Goal: Task Accomplishment & Management: Complete application form

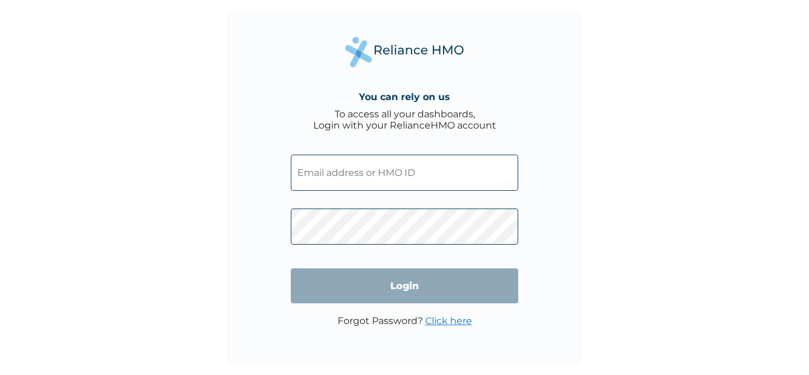
click at [390, 182] on input "text" at bounding box center [404, 173] width 227 height 36
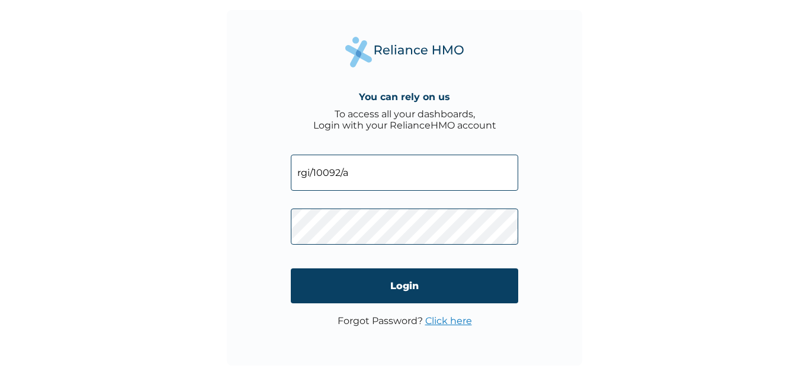
type input "rgi/10092/a"
click input "Login" at bounding box center [404, 285] width 227 height 35
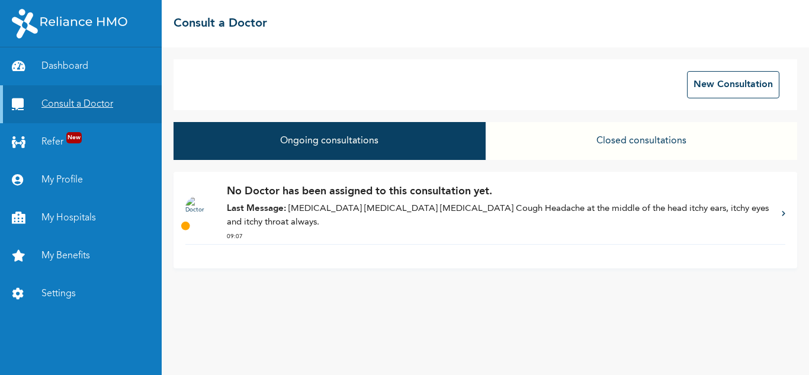
click at [75, 105] on link "Consult a Doctor" at bounding box center [81, 104] width 162 height 38
click at [721, 82] on button "New Consultation" at bounding box center [733, 84] width 92 height 27
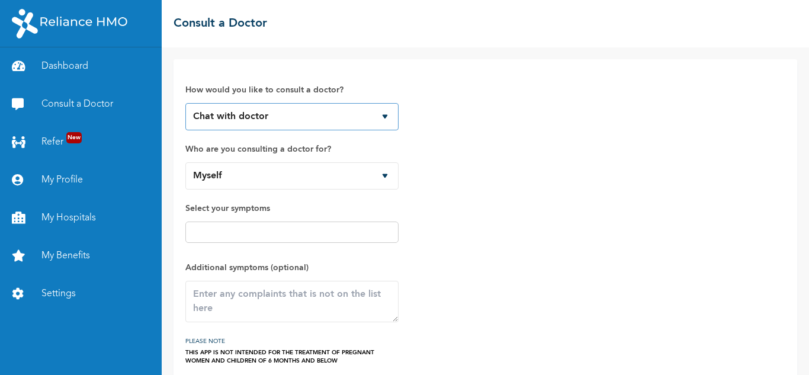
click at [335, 116] on select "Chat with doctor Phone Call" at bounding box center [291, 116] width 213 height 27
click at [185, 103] on select "Chat with doctor Phone Call" at bounding box center [291, 116] width 213 height 27
click at [297, 205] on label "Select your symptoms" at bounding box center [291, 208] width 213 height 14
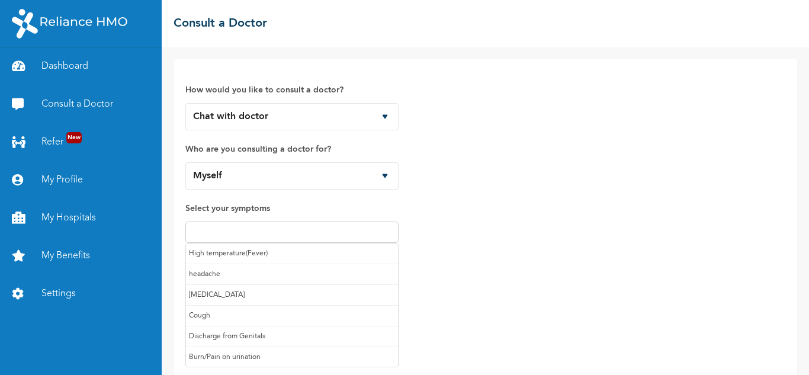
click at [295, 230] on input "text" at bounding box center [292, 232] width 206 height 14
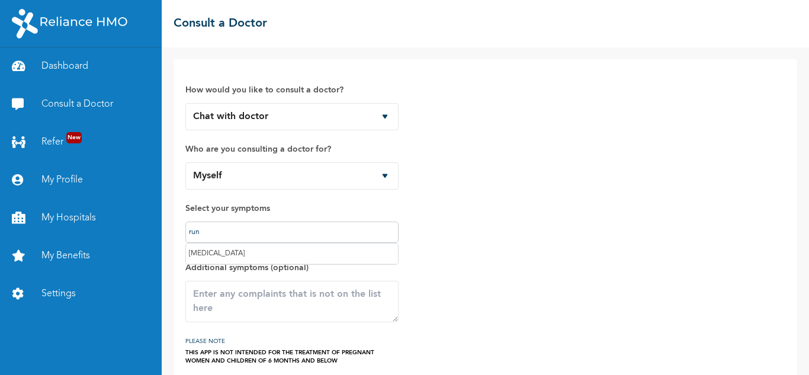
type input "runn"
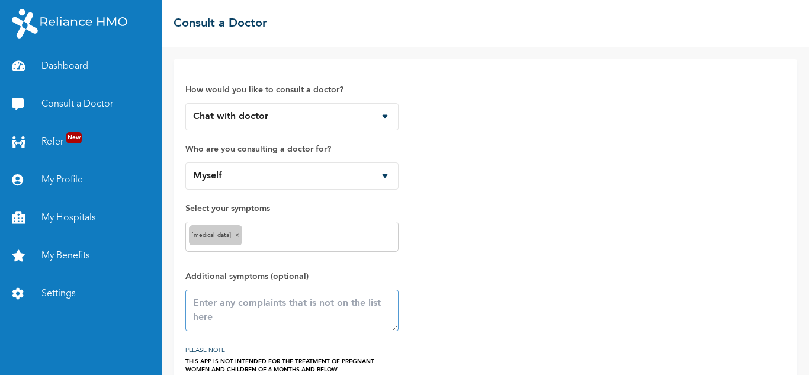
click at [259, 311] on textarea at bounding box center [291, 310] width 213 height 41
paste textarea "https://dashboard.reliancehmo.com/consultations"
paste textarea "Runny nose Runny Nose Catarrh Cough Headache at the middle of the head itchy ea…"
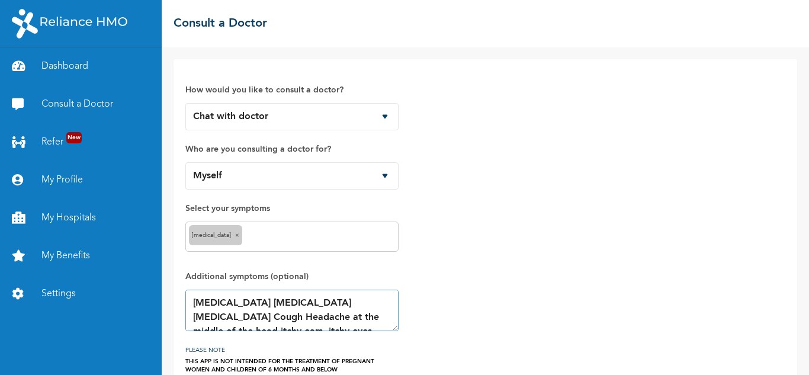
scroll to position [7, 0]
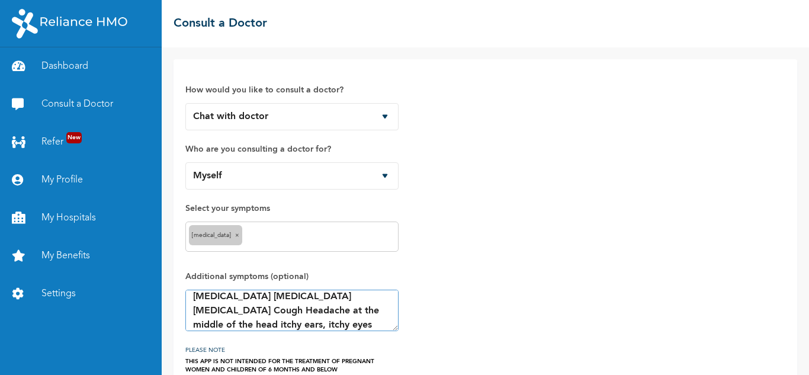
type textarea "Runny nose Runny Nose Catarrh Cough Headache at the middle of the head itchy ea…"
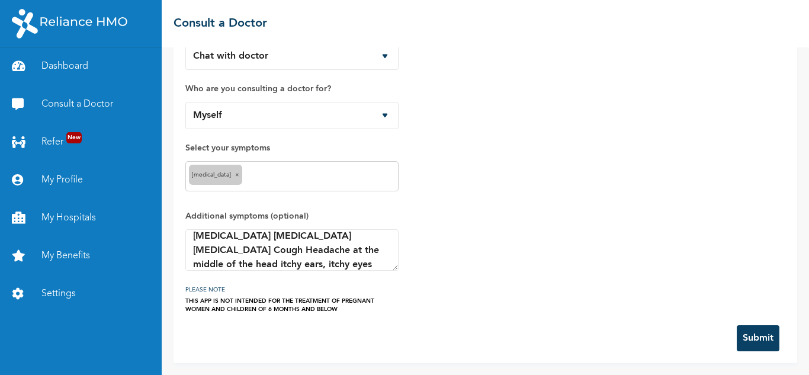
click at [747, 332] on button "Submit" at bounding box center [758, 338] width 43 height 26
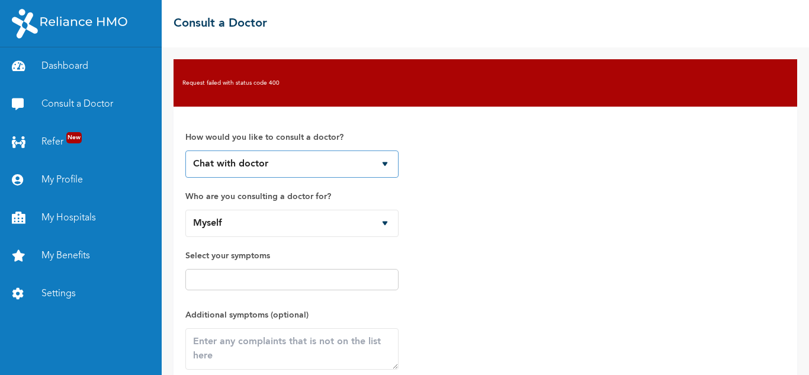
click at [385, 171] on select "Chat with doctor Phone Call" at bounding box center [291, 163] width 213 height 27
select select "2"
click at [185, 150] on select "Chat with doctor Phone Call" at bounding box center [291, 163] width 213 height 27
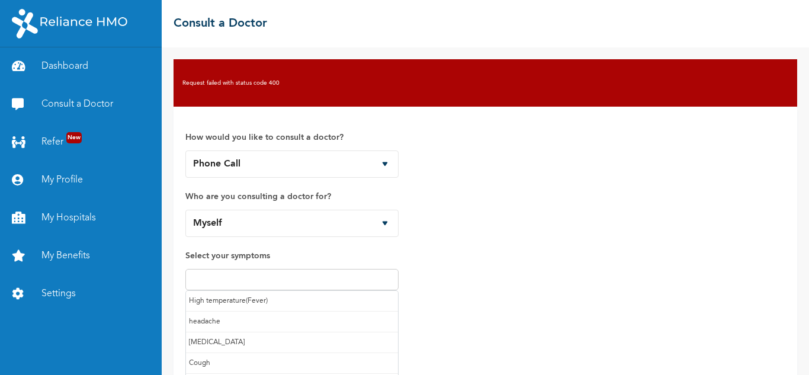
click at [335, 280] on input "text" at bounding box center [292, 279] width 206 height 14
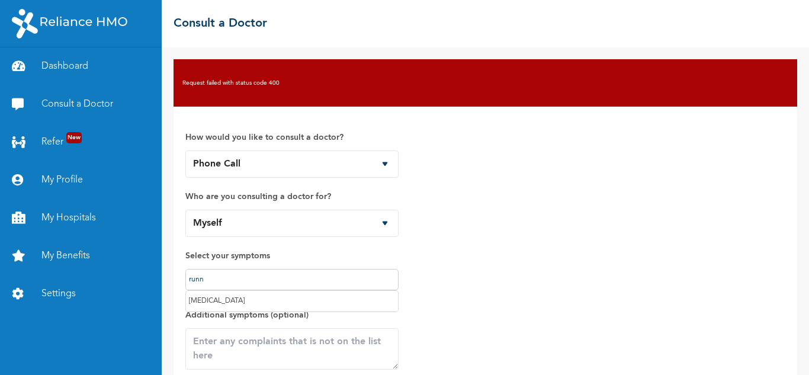
type input "runny"
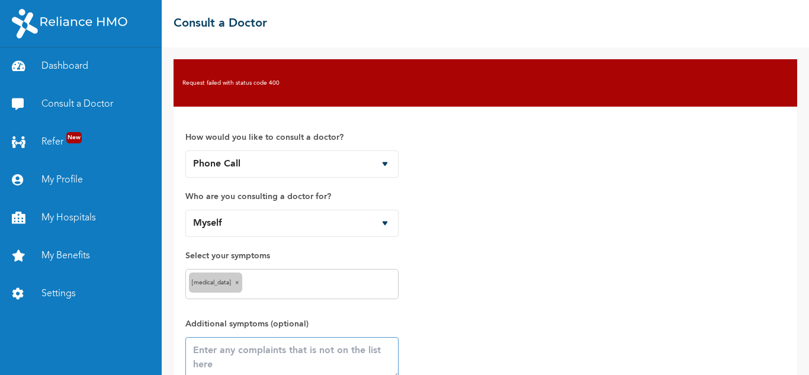
click at [322, 344] on textarea at bounding box center [291, 357] width 213 height 41
paste textarea "Runny nose Runny Nose Catarrh Cough Headache at the middle of the head itchy ea…"
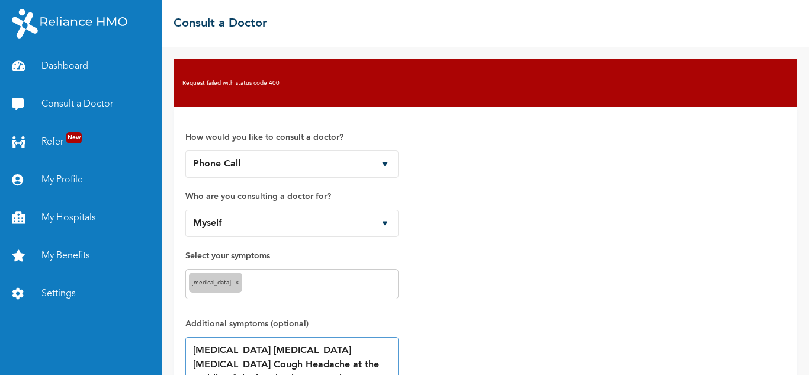
scroll to position [3, 0]
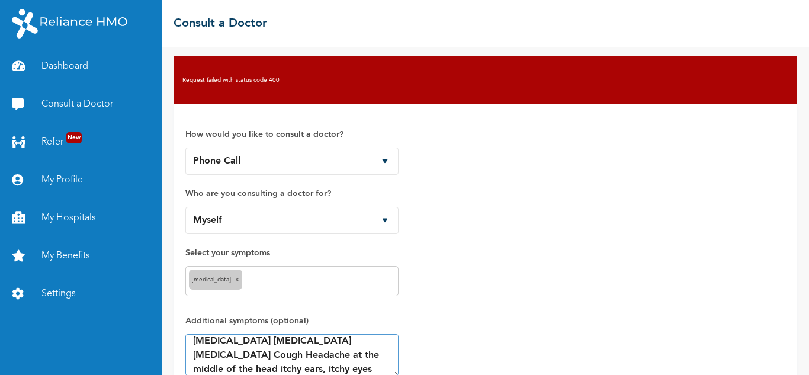
type textarea "Runny nose Runny Nose Catarrh Cough Headache at the middle of the head itchy ea…"
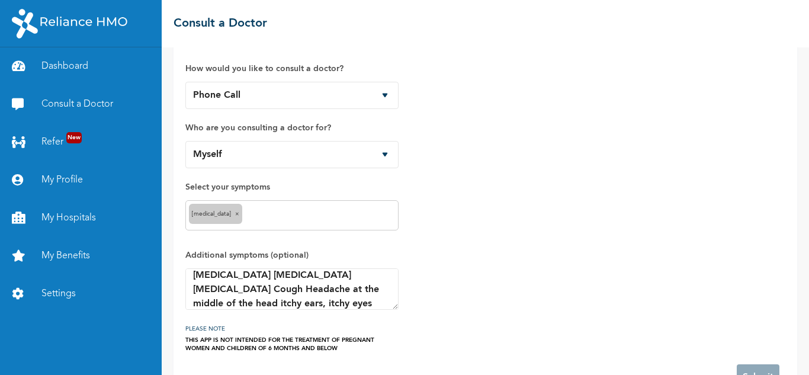
scroll to position [108, 0]
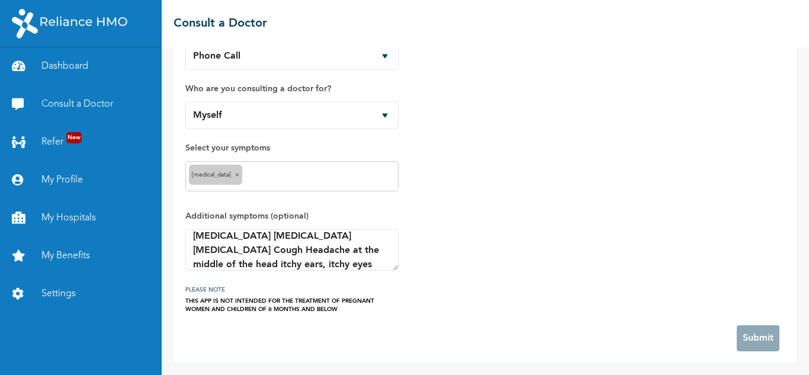
click at [261, 306] on div "THIS APP IS NOT INTENDED FOR THE TREATMENT OF PREGNANT WOMEN AND CHILDREN OF 6 …" at bounding box center [291, 305] width 213 height 17
click at [74, 100] on link "Consult a Doctor" at bounding box center [81, 104] width 162 height 38
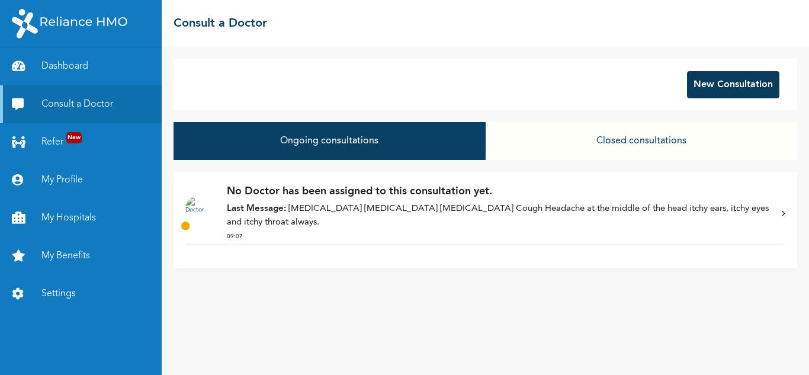
click at [729, 86] on button "New Consultation" at bounding box center [733, 84] width 92 height 27
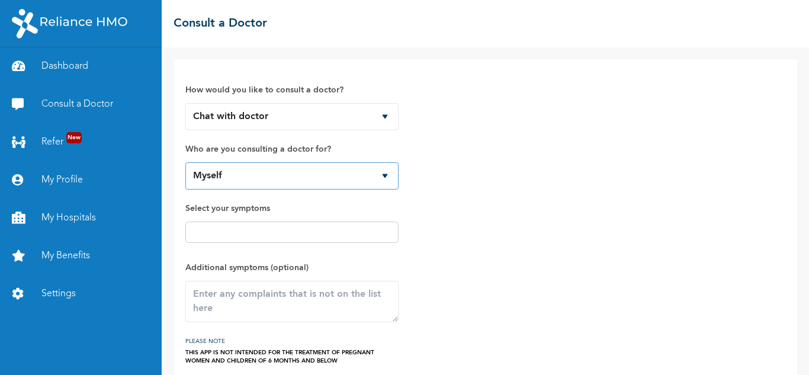
click at [374, 179] on select "Myself" at bounding box center [291, 175] width 213 height 27
click at [349, 176] on select "Myself" at bounding box center [291, 175] width 213 height 27
click at [312, 119] on select "Chat with doctor Phone Call" at bounding box center [291, 116] width 213 height 27
select select "2"
click at [185, 103] on select "Chat with doctor Phone Call" at bounding box center [291, 116] width 213 height 27
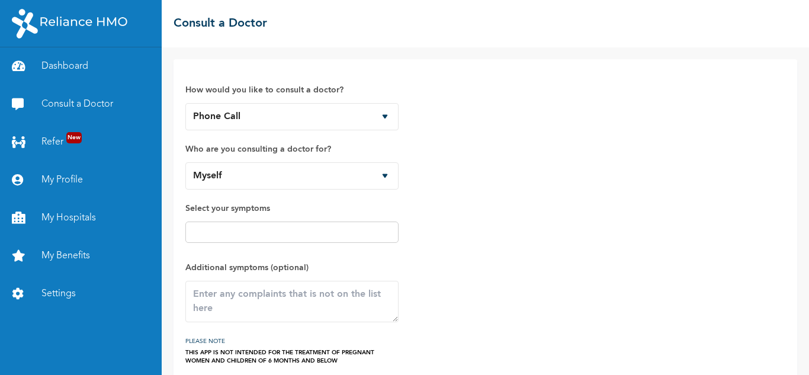
click at [286, 223] on div at bounding box center [291, 232] width 213 height 21
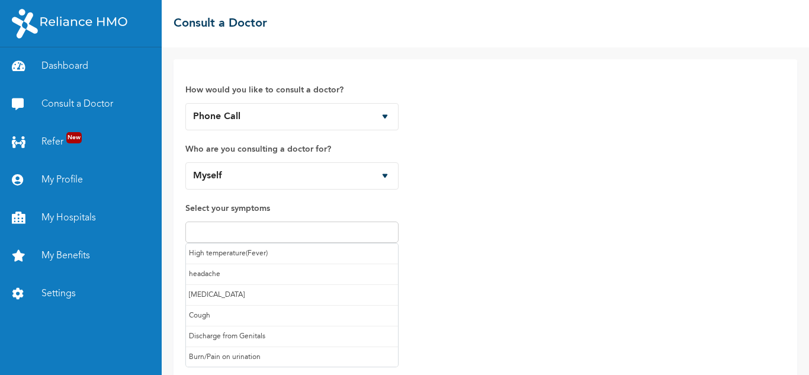
click at [285, 230] on input "text" at bounding box center [292, 232] width 206 height 14
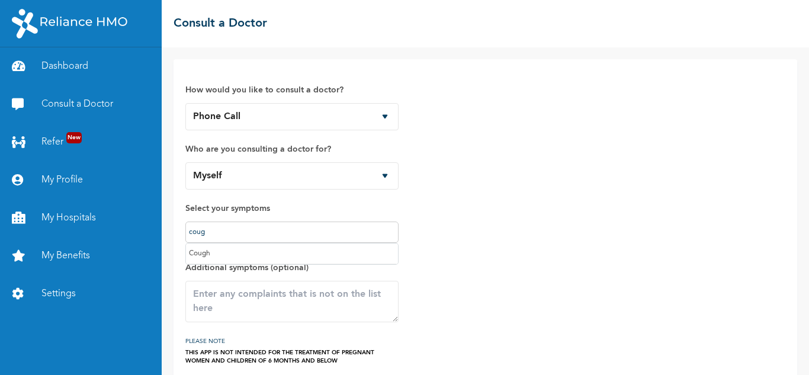
type input "cough"
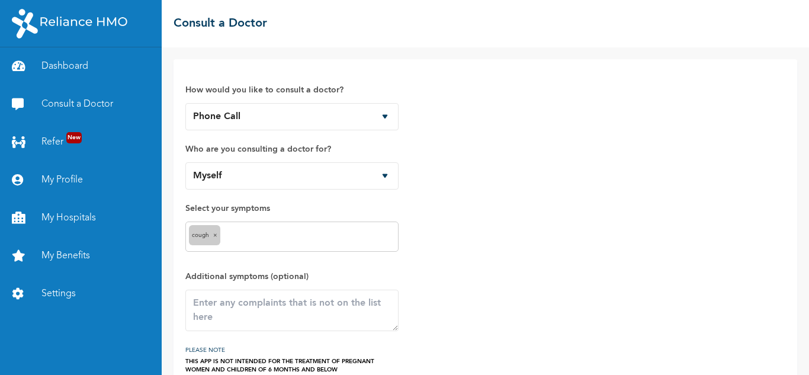
click at [277, 236] on input "text" at bounding box center [309, 237] width 172 height 14
type input "runn"
click at [292, 237] on input "text" at bounding box center [337, 237] width 115 height 14
type input "head"
click at [335, 239] on input "text" at bounding box center [359, 237] width 72 height 14
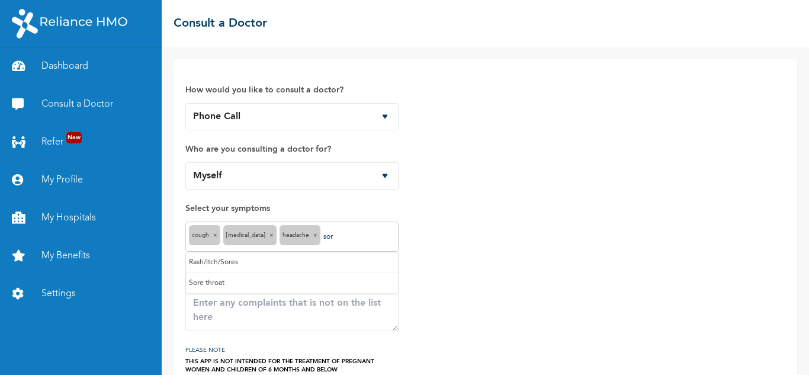
type input "sore"
click at [373, 237] on input "text" at bounding box center [383, 237] width 24 height 14
type input "ra"
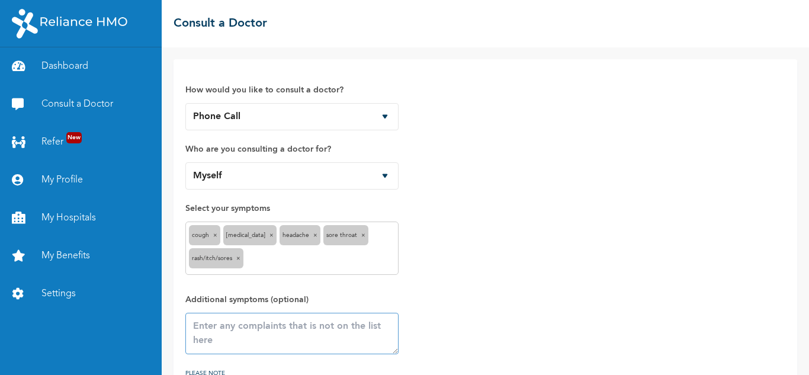
click at [272, 340] on textarea at bounding box center [291, 333] width 213 height 41
paste textarea "Runny nose Runny Nose Catarrh Cough Headache at the middle of the head itchy ea…"
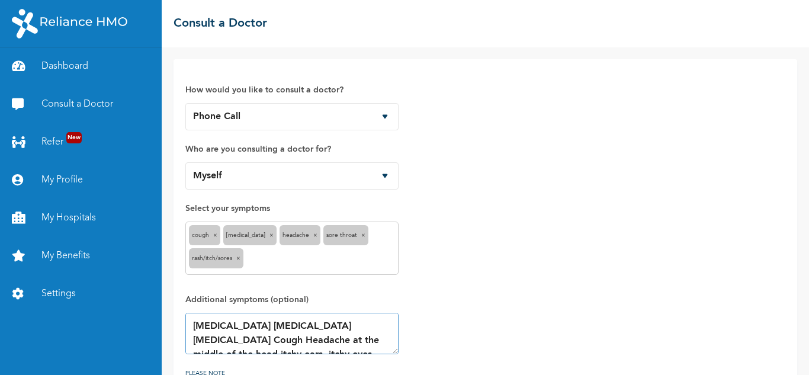
scroll to position [7, 0]
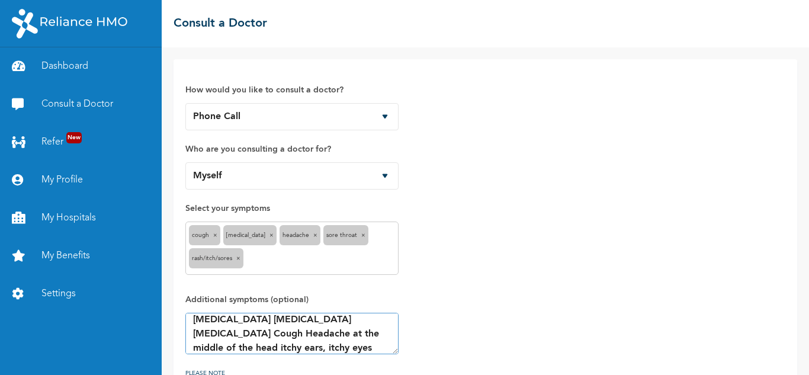
type textarea "Runny nose Runny Nose Catarrh Cough Headache at the middle of the head itchy ea…"
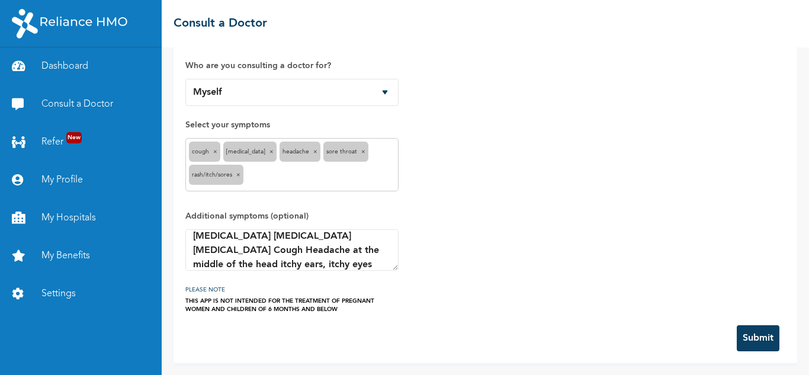
click at [737, 339] on button "Submit" at bounding box center [758, 338] width 43 height 26
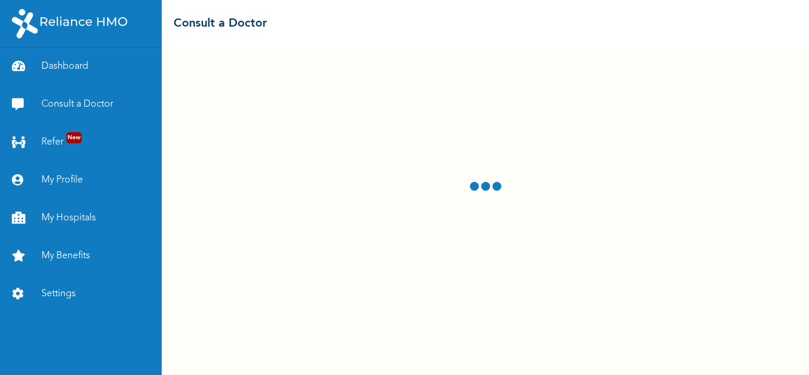
select select "2"
